Goal: Task Accomplishment & Management: Manage account settings

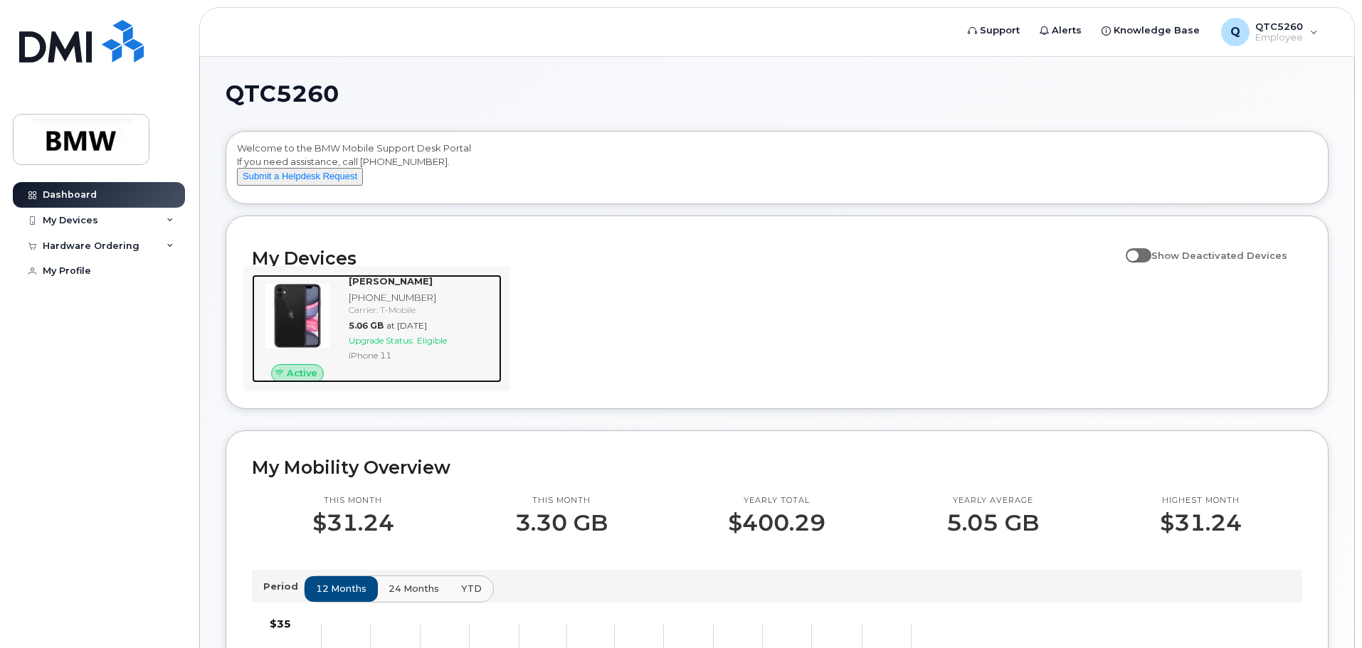
click at [458, 305] on div "[PHONE_NUMBER]" at bounding box center [422, 298] width 147 height 14
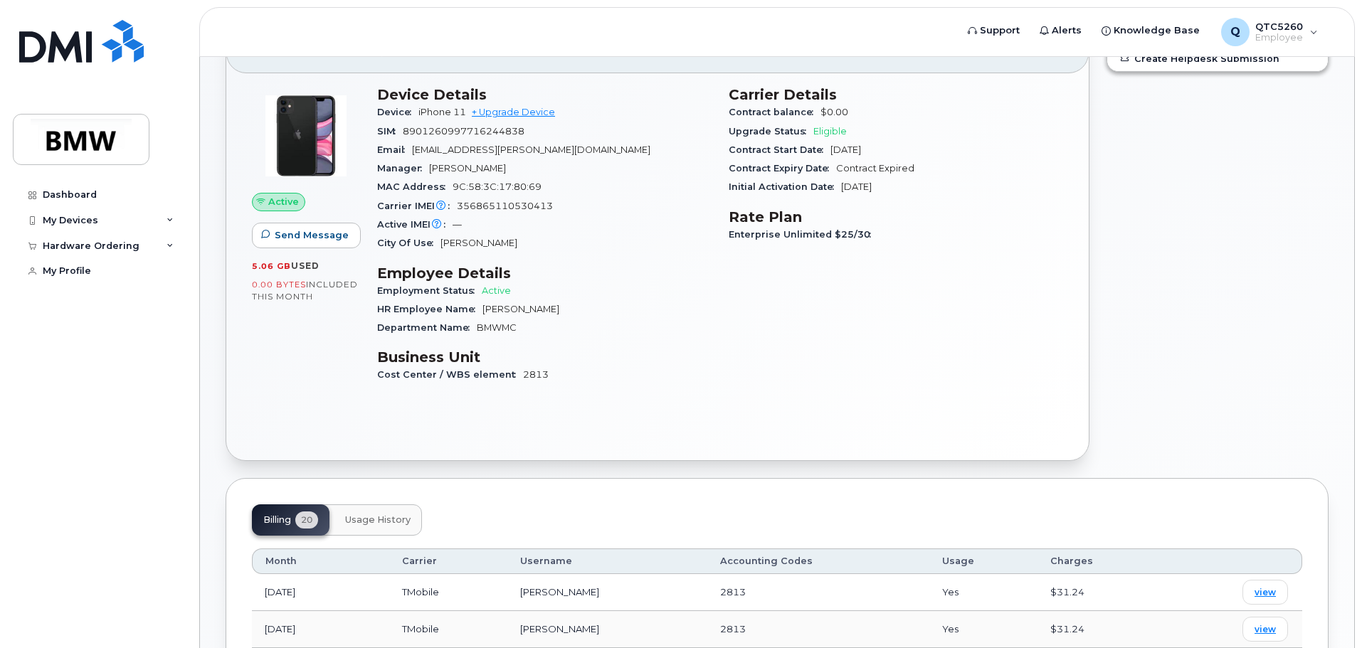
scroll to position [14, 0]
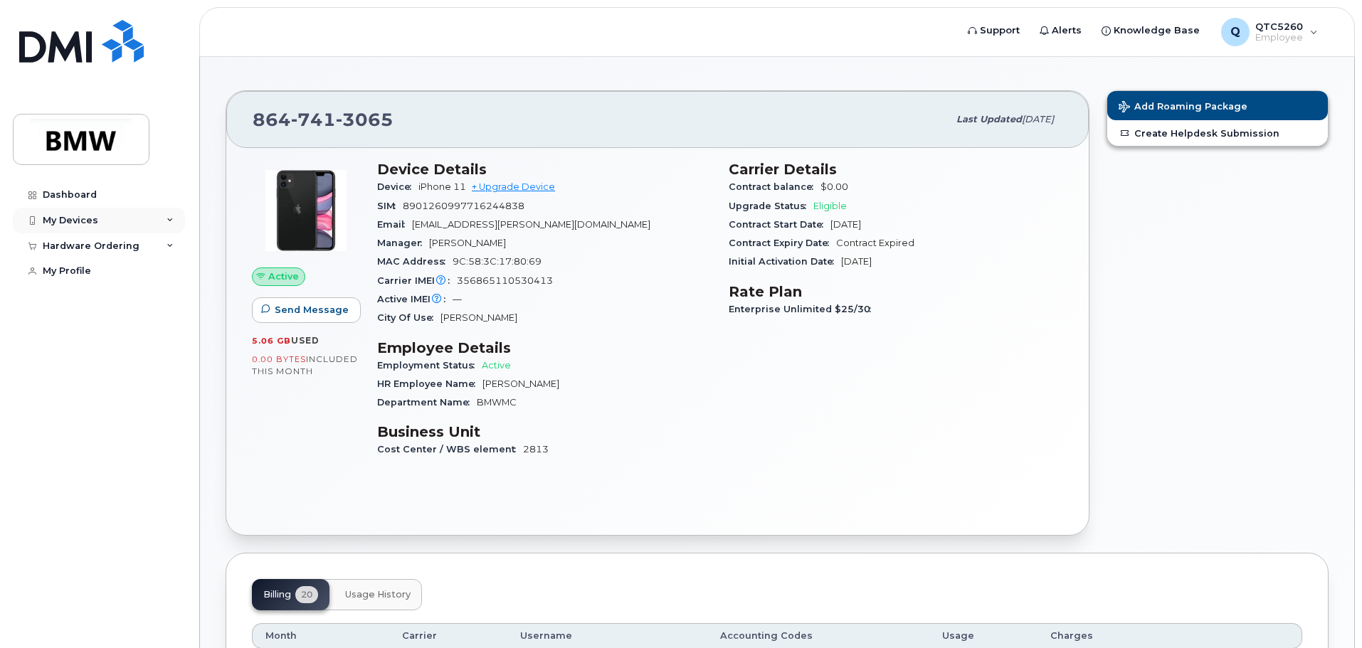
click at [100, 223] on div "My Devices" at bounding box center [99, 221] width 172 height 26
click at [100, 222] on div "My Devices" at bounding box center [99, 221] width 172 height 26
click at [522, 186] on link "+ Upgrade Device" at bounding box center [513, 186] width 83 height 11
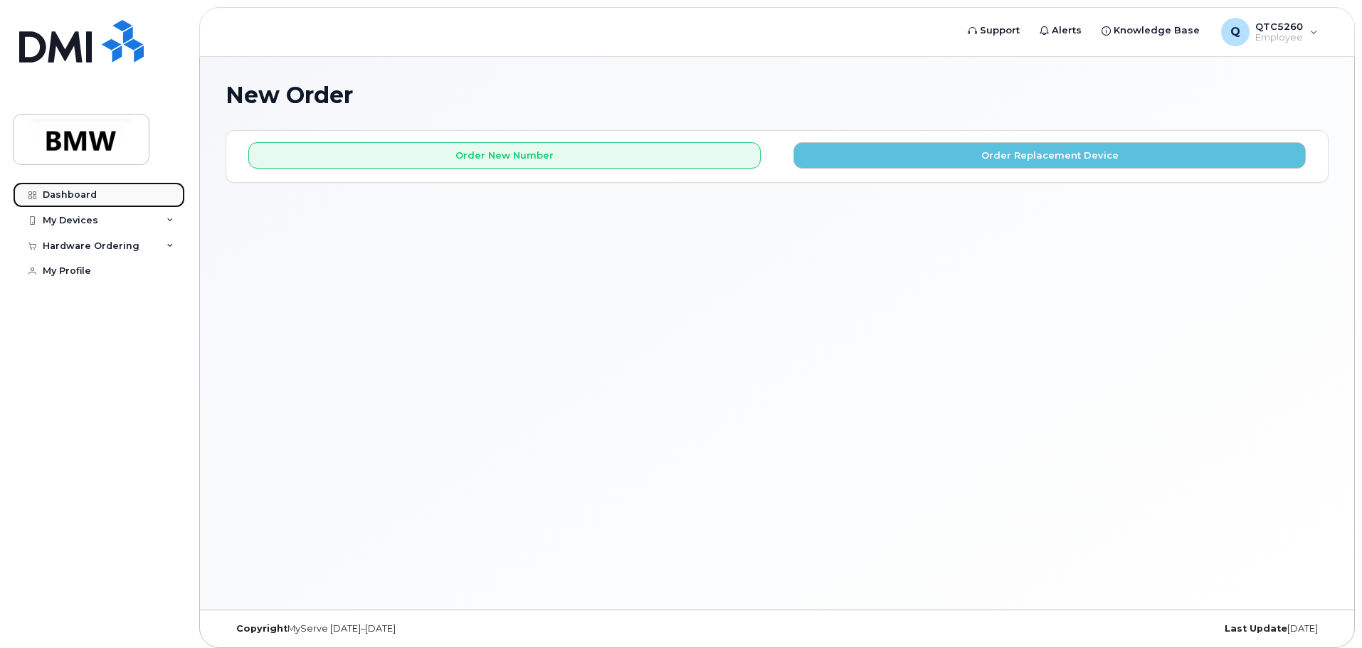
click at [84, 189] on div "Dashboard" at bounding box center [70, 194] width 54 height 11
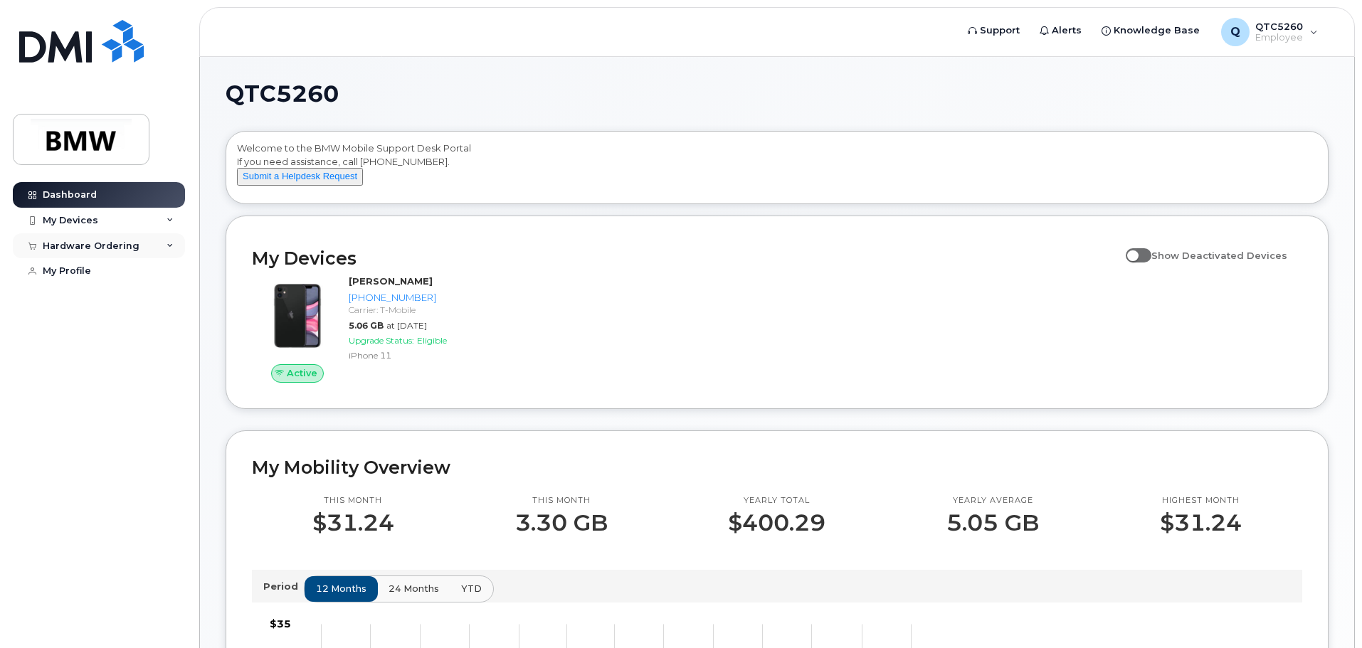
click at [117, 246] on div "Hardware Ordering" at bounding box center [91, 246] width 97 height 11
click at [140, 246] on div "Hardware Ordering" at bounding box center [99, 246] width 172 height 26
click at [55, 271] on div "My Profile" at bounding box center [67, 270] width 48 height 11
